Goal: Information Seeking & Learning: Find specific fact

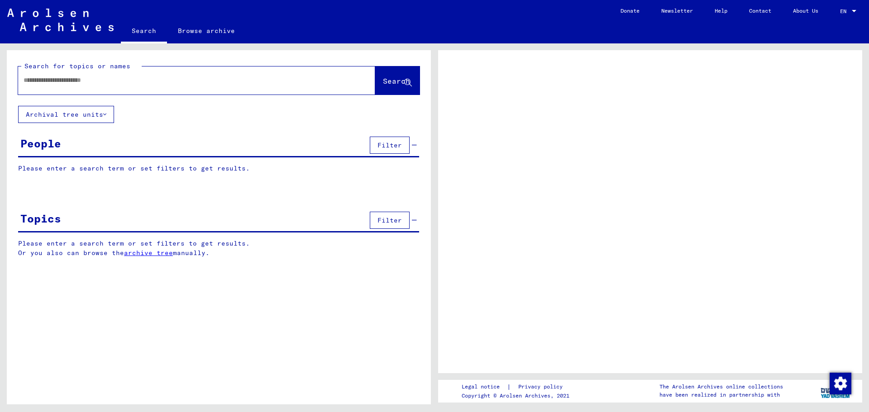
click at [89, 85] on input "text" at bounding box center [189, 81] width 330 height 10
type input "**********"
click at [392, 81] on span "Search" at bounding box center [396, 80] width 27 height 9
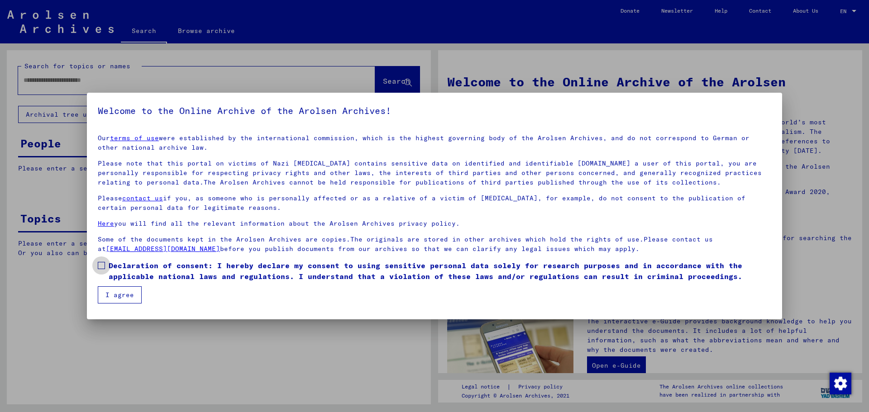
click at [101, 265] on span at bounding box center [101, 265] width 7 height 7
click at [103, 265] on span at bounding box center [101, 265] width 7 height 7
click at [102, 264] on span at bounding box center [101, 265] width 7 height 7
click at [114, 292] on button "I agree" at bounding box center [120, 294] width 44 height 17
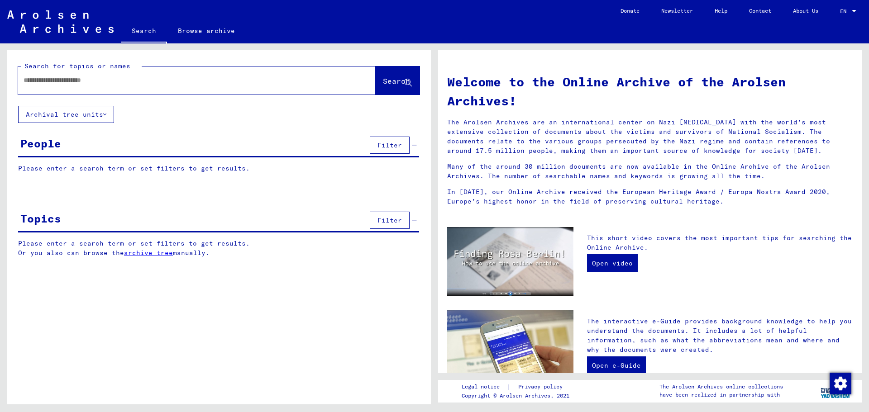
click at [106, 84] on input "text" at bounding box center [186, 81] width 324 height 10
type input "**********"
click at [384, 78] on span "Search" at bounding box center [396, 80] width 27 height 9
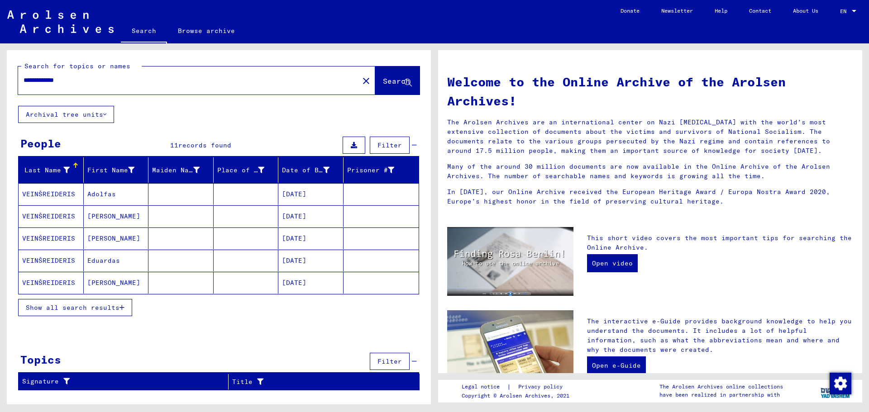
click at [289, 192] on mat-cell "[DATE]" at bounding box center [310, 194] width 65 height 22
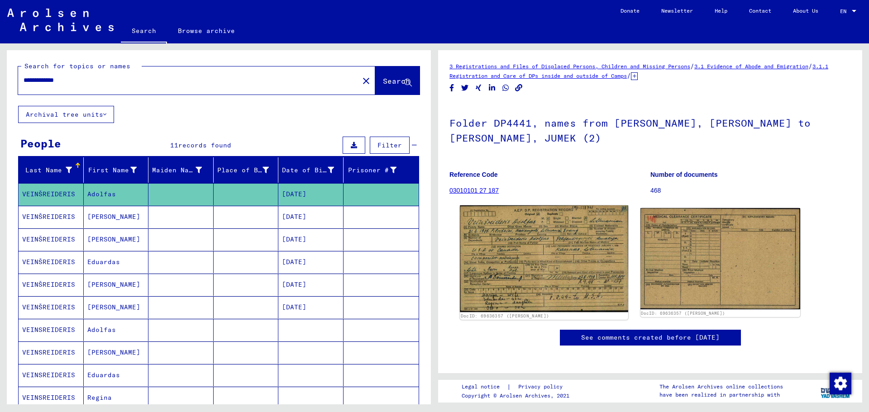
click at [554, 272] on img at bounding box center [544, 258] width 168 height 107
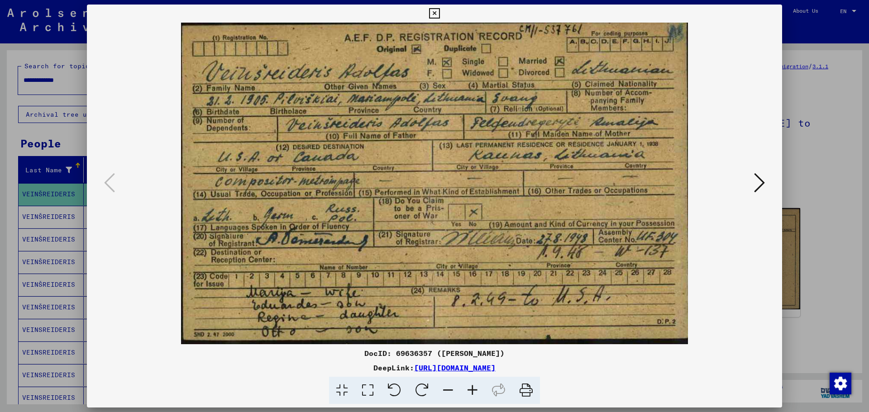
click at [763, 187] on icon at bounding box center [759, 183] width 11 height 22
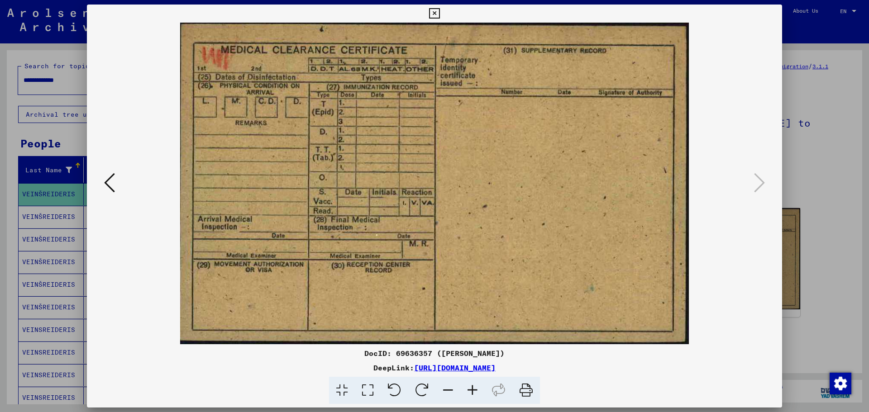
click at [839, 180] on div at bounding box center [434, 206] width 869 height 412
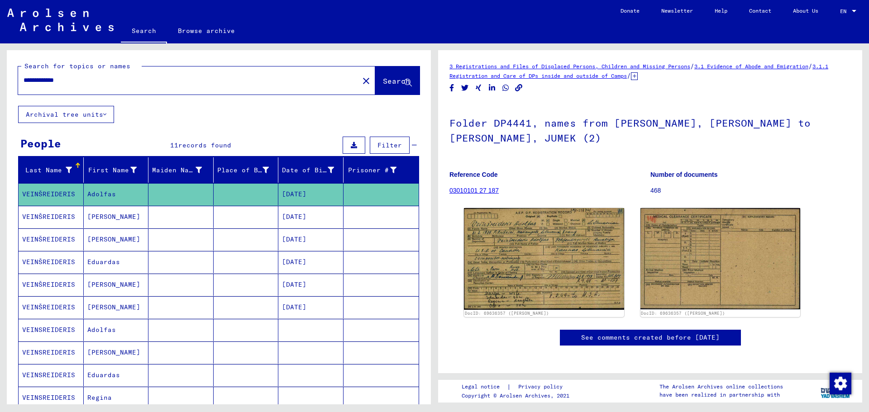
click at [114, 238] on mat-cell "[PERSON_NAME]" at bounding box center [116, 240] width 65 height 22
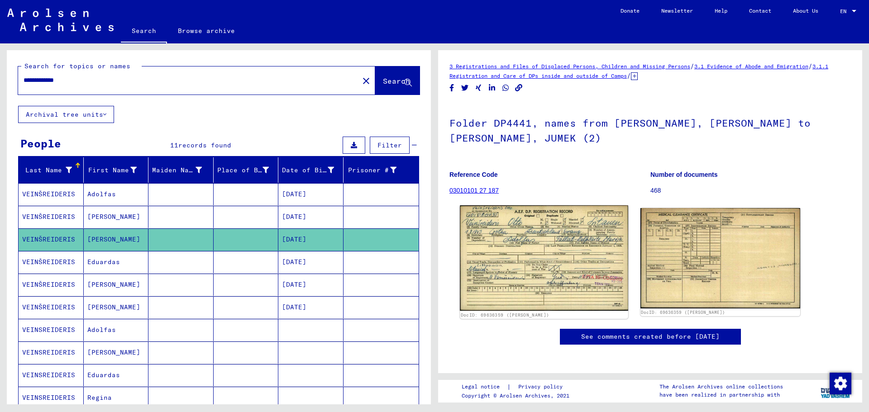
click at [541, 257] on img at bounding box center [544, 258] width 168 height 106
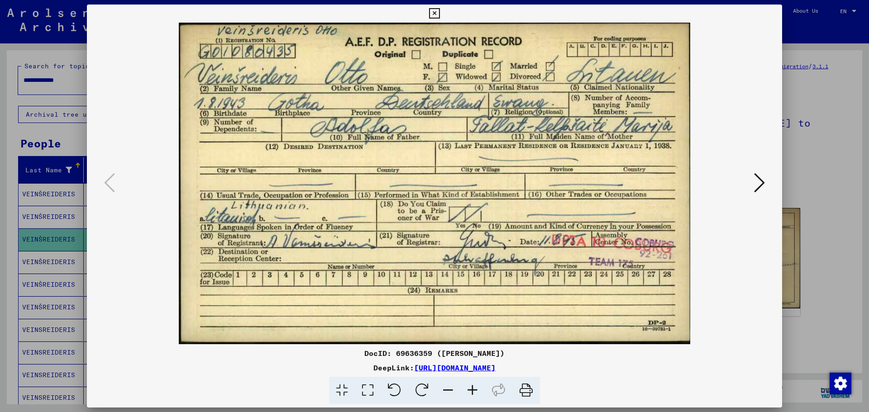
click at [792, 171] on div at bounding box center [434, 206] width 869 height 412
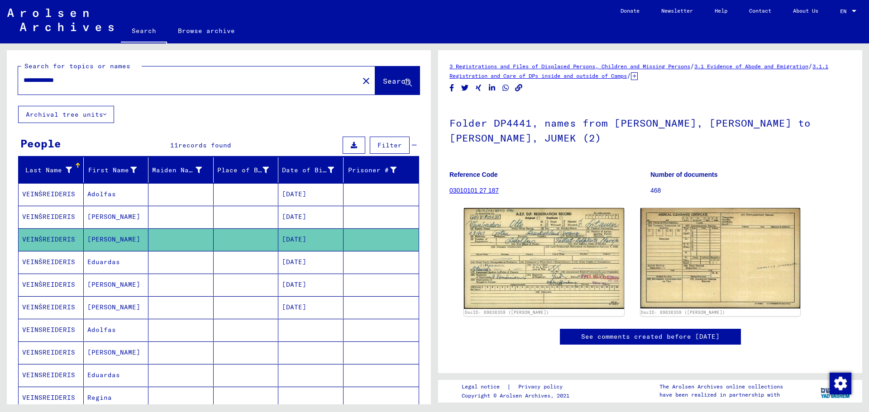
click at [191, 310] on mat-cell at bounding box center [180, 307] width 65 height 22
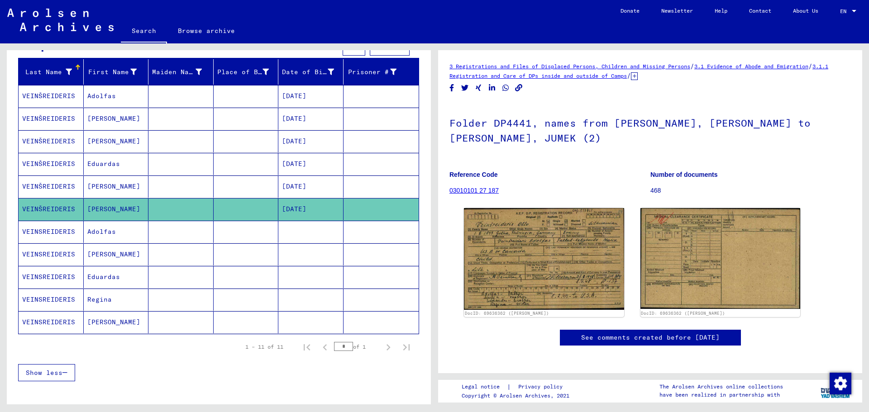
scroll to position [136, 0]
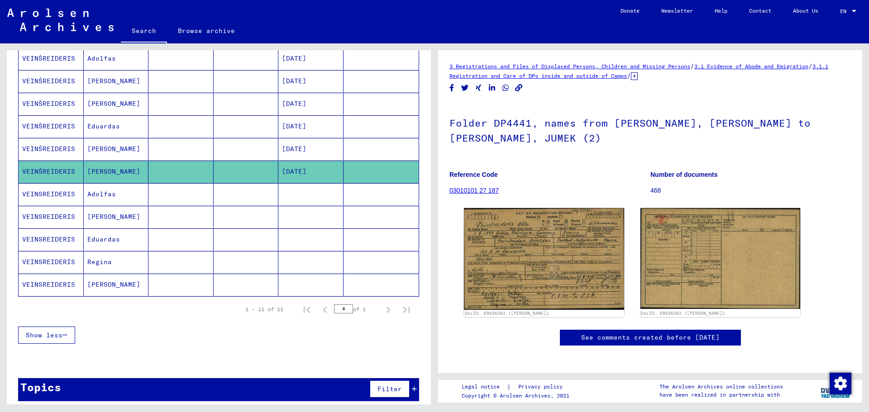
click at [114, 284] on mat-cell "[PERSON_NAME]" at bounding box center [116, 285] width 65 height 22
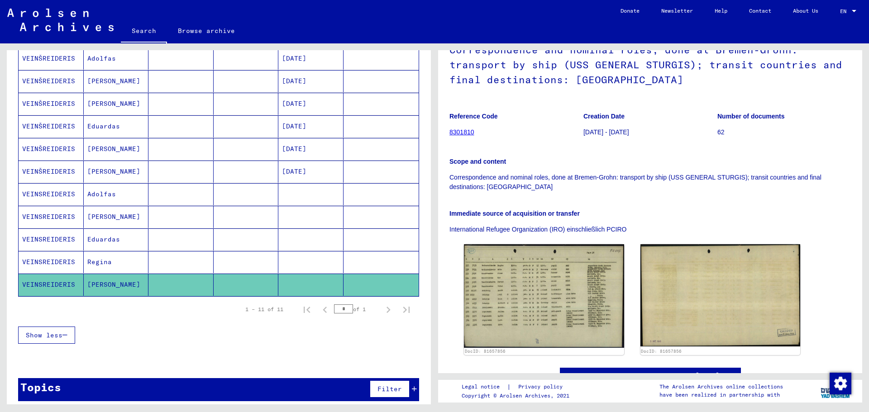
scroll to position [181, 0]
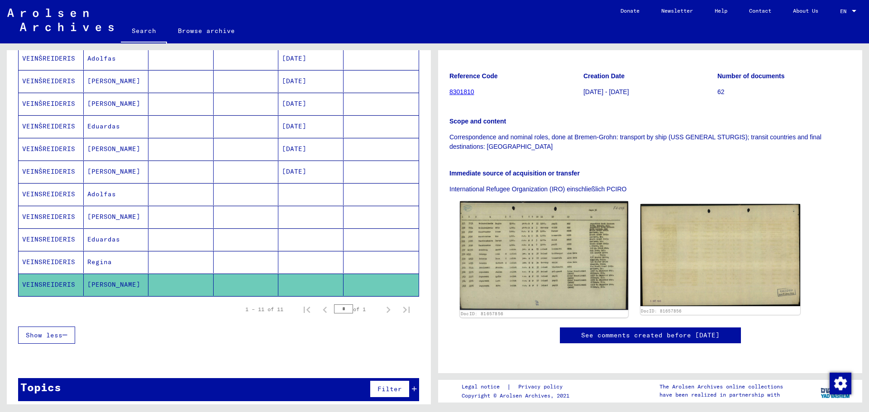
click at [546, 218] on img at bounding box center [544, 255] width 168 height 109
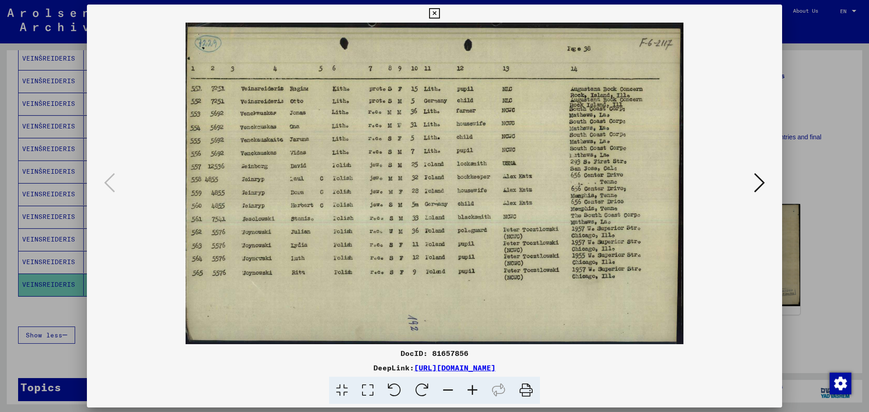
click at [821, 129] on div at bounding box center [434, 206] width 869 height 412
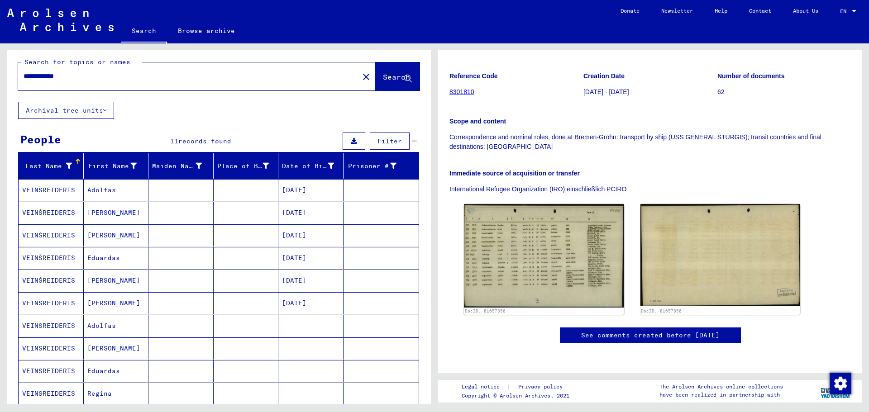
scroll to position [0, 0]
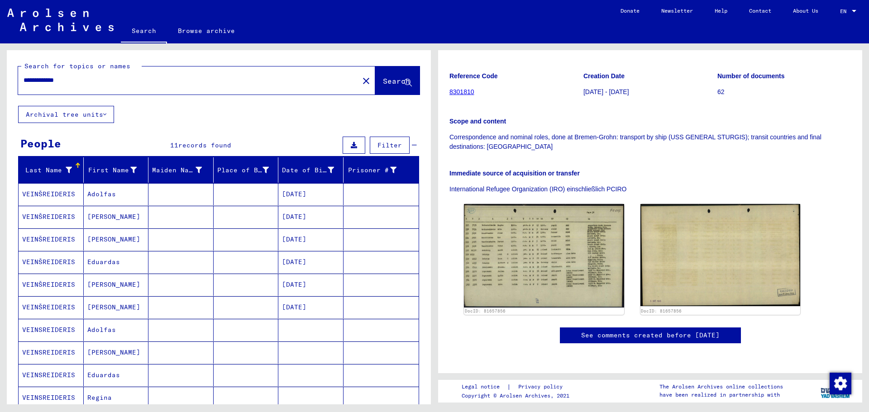
click at [168, 190] on mat-cell at bounding box center [180, 194] width 65 height 22
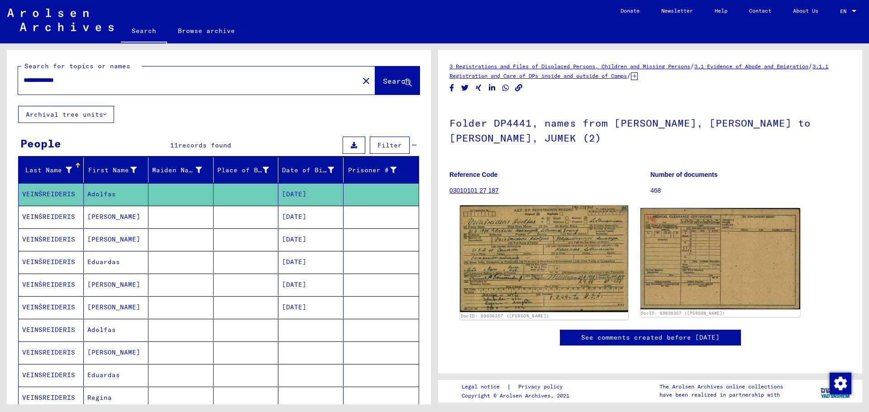
click at [512, 282] on img at bounding box center [544, 258] width 168 height 107
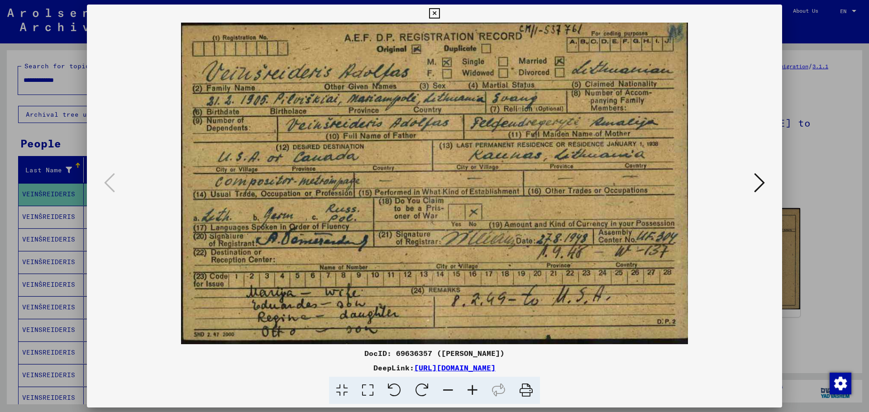
click at [824, 95] on div at bounding box center [434, 206] width 869 height 412
